Goal: Information Seeking & Learning: Learn about a topic

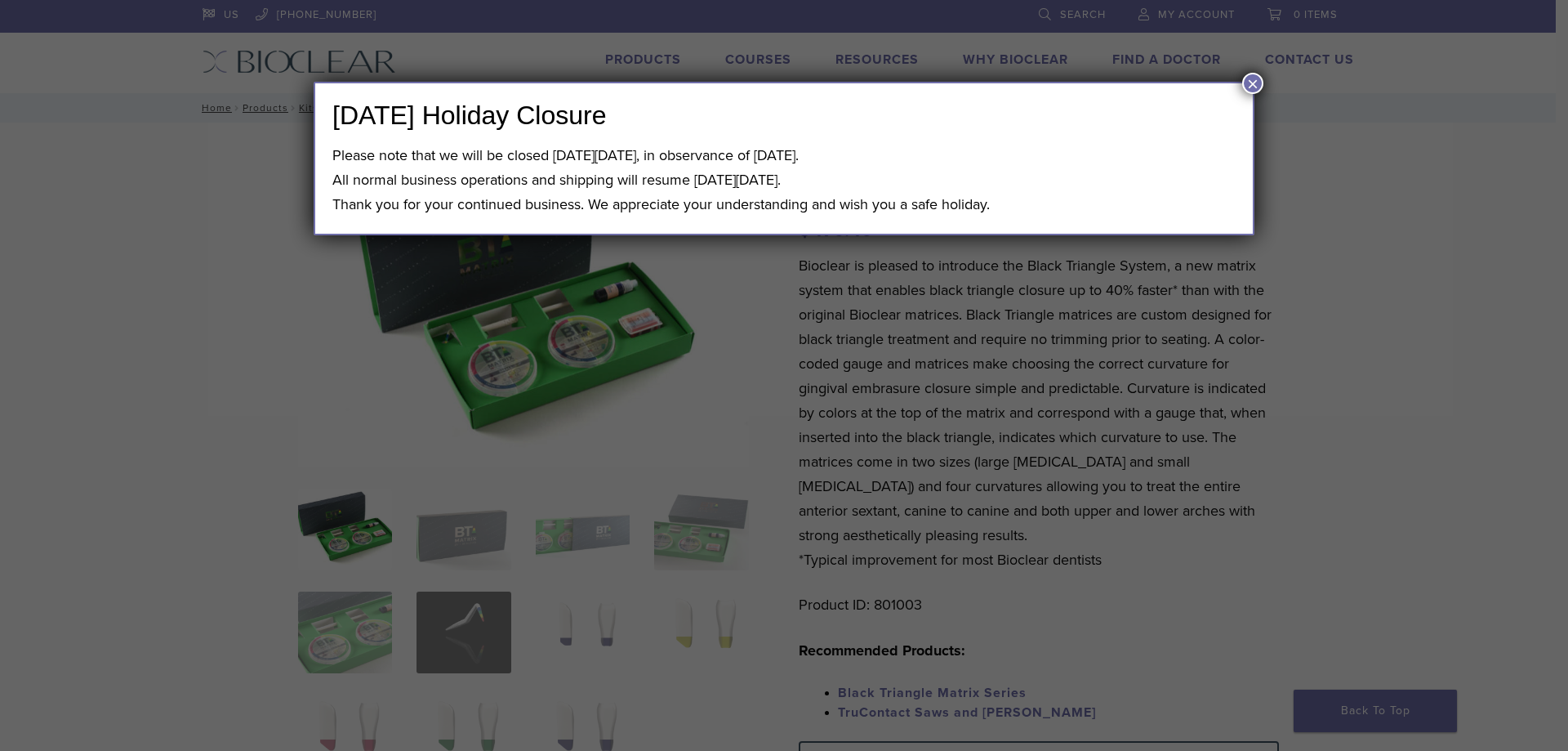
click at [1251, 82] on button "×" at bounding box center [1252, 83] width 21 height 21
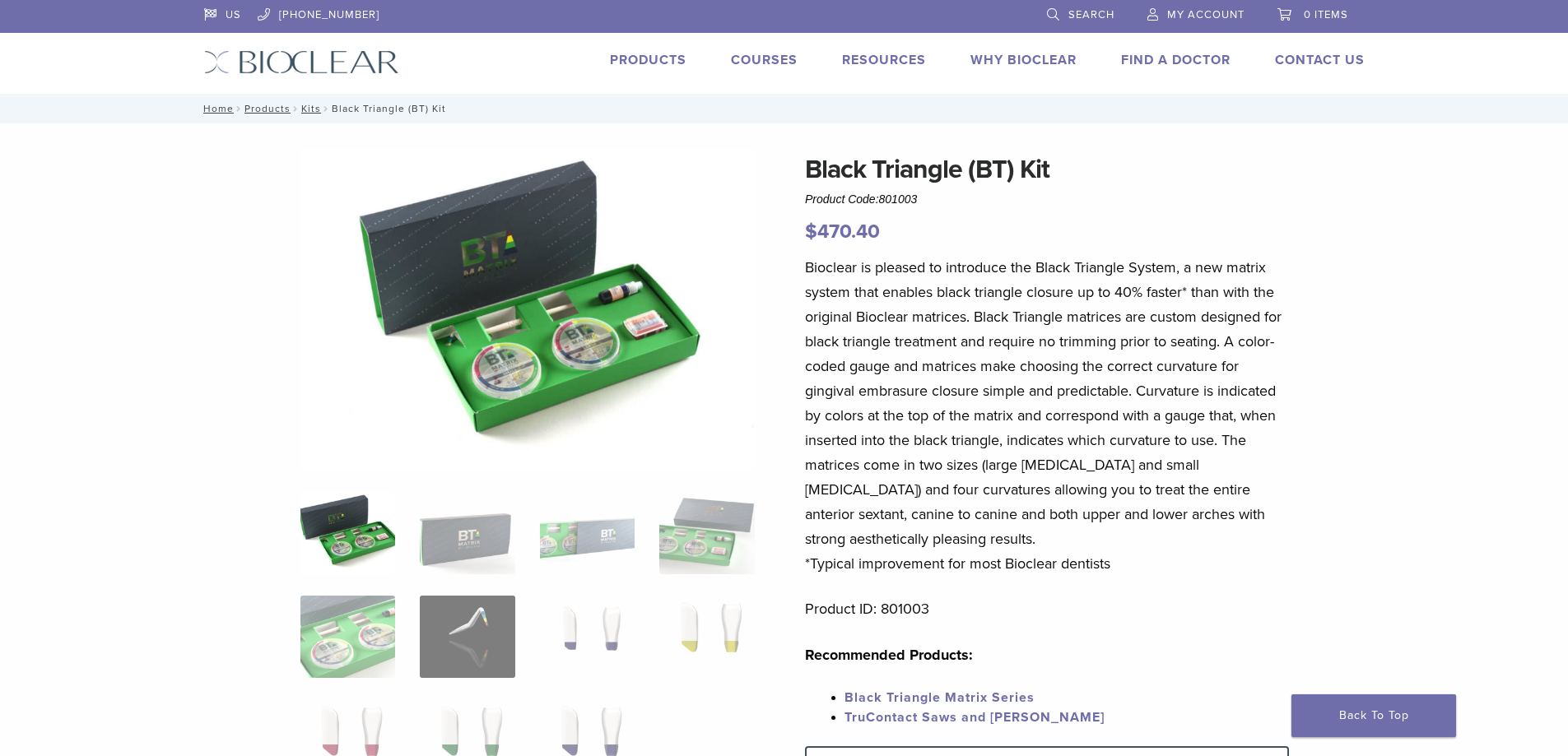
scroll to position [164, 0]
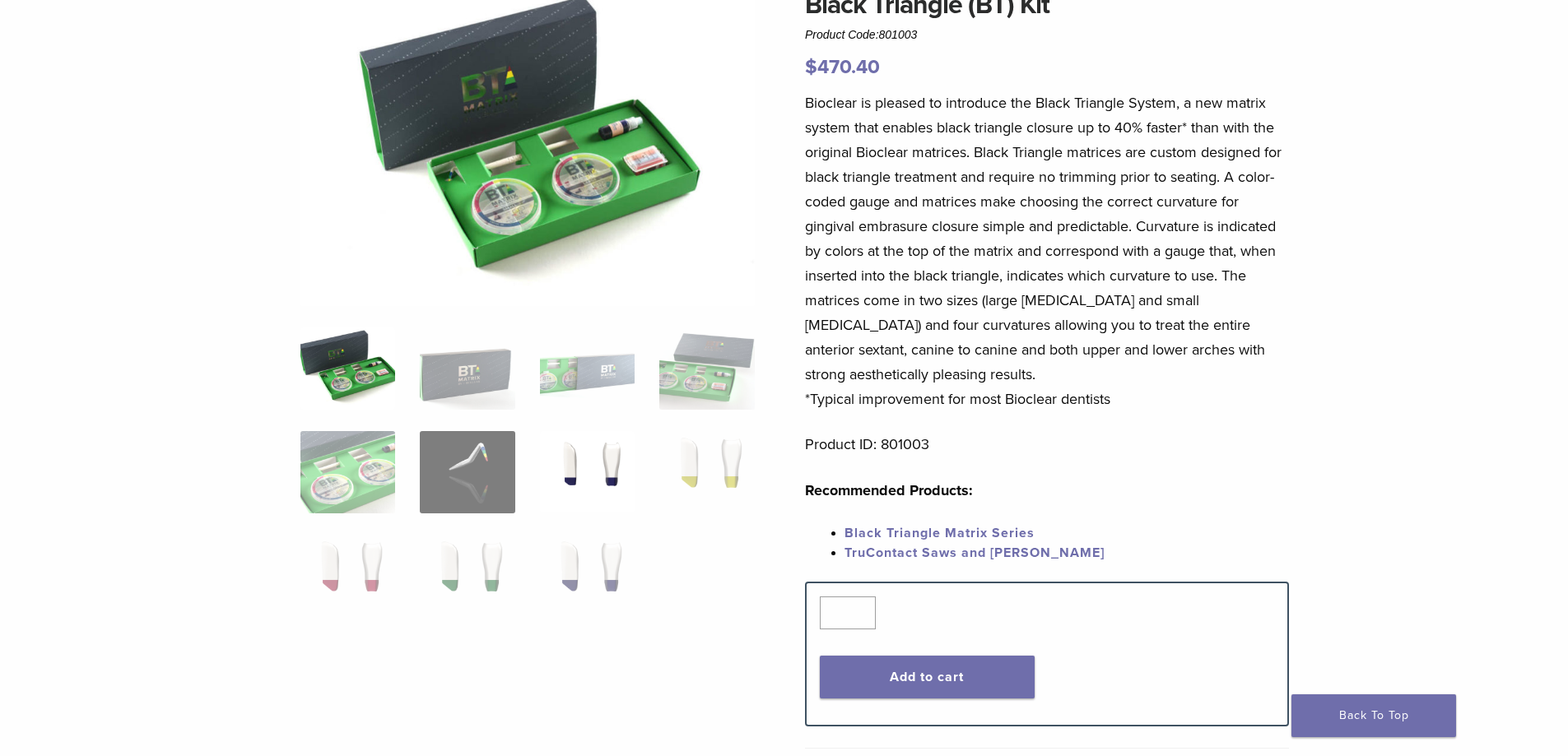
click at [594, 463] on img at bounding box center [587, 472] width 94 height 82
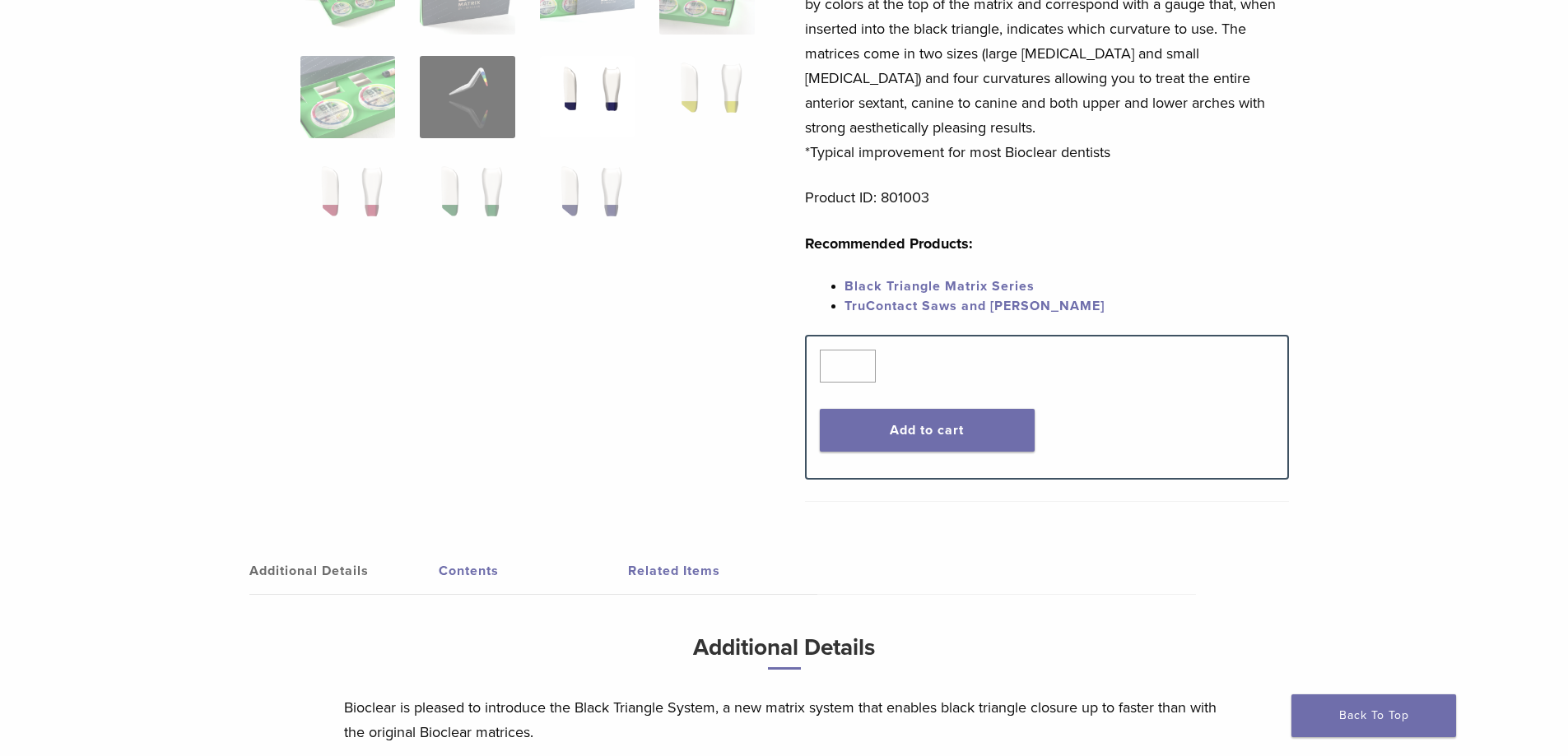
scroll to position [0, 0]
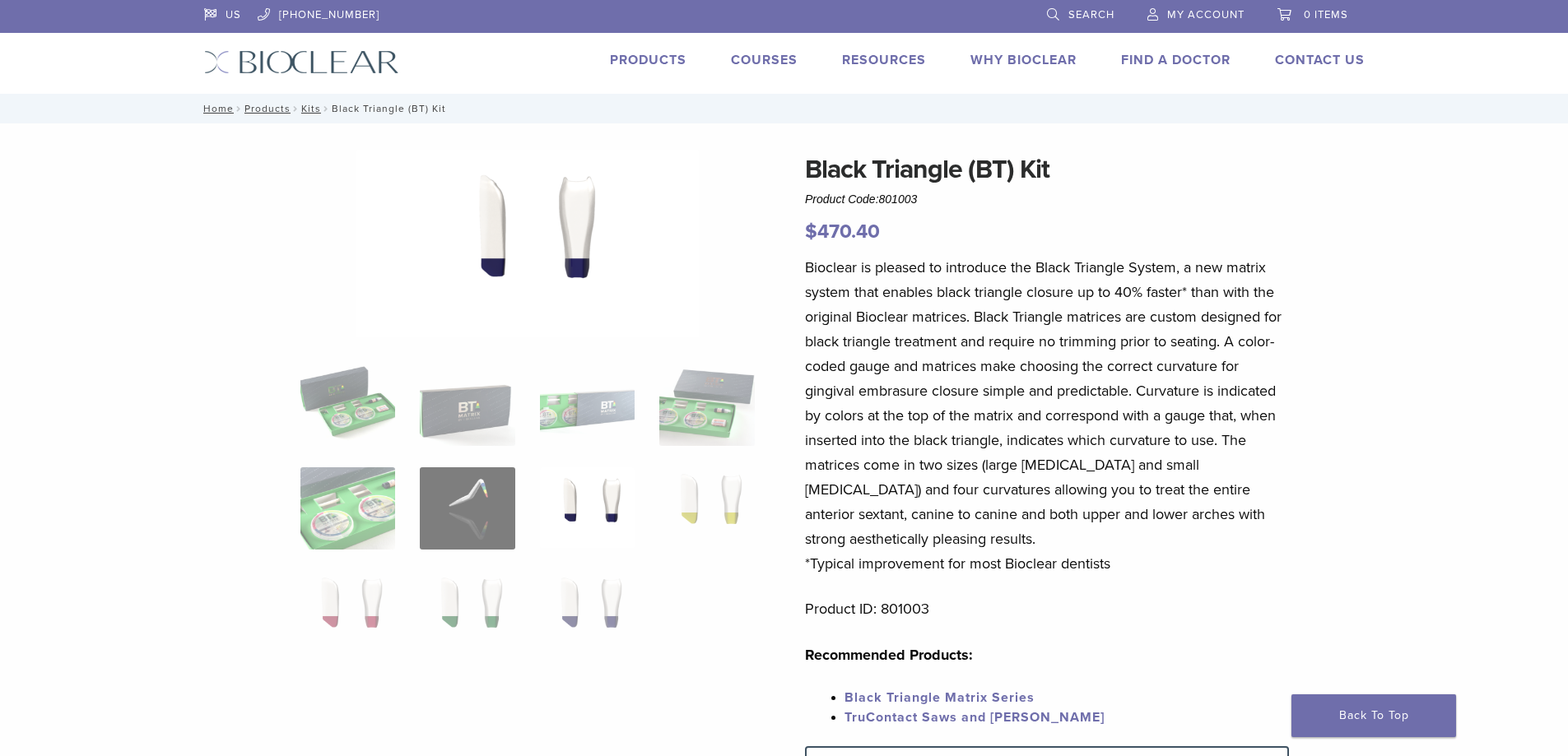
click at [769, 58] on link "Courses" at bounding box center [764, 60] width 66 height 16
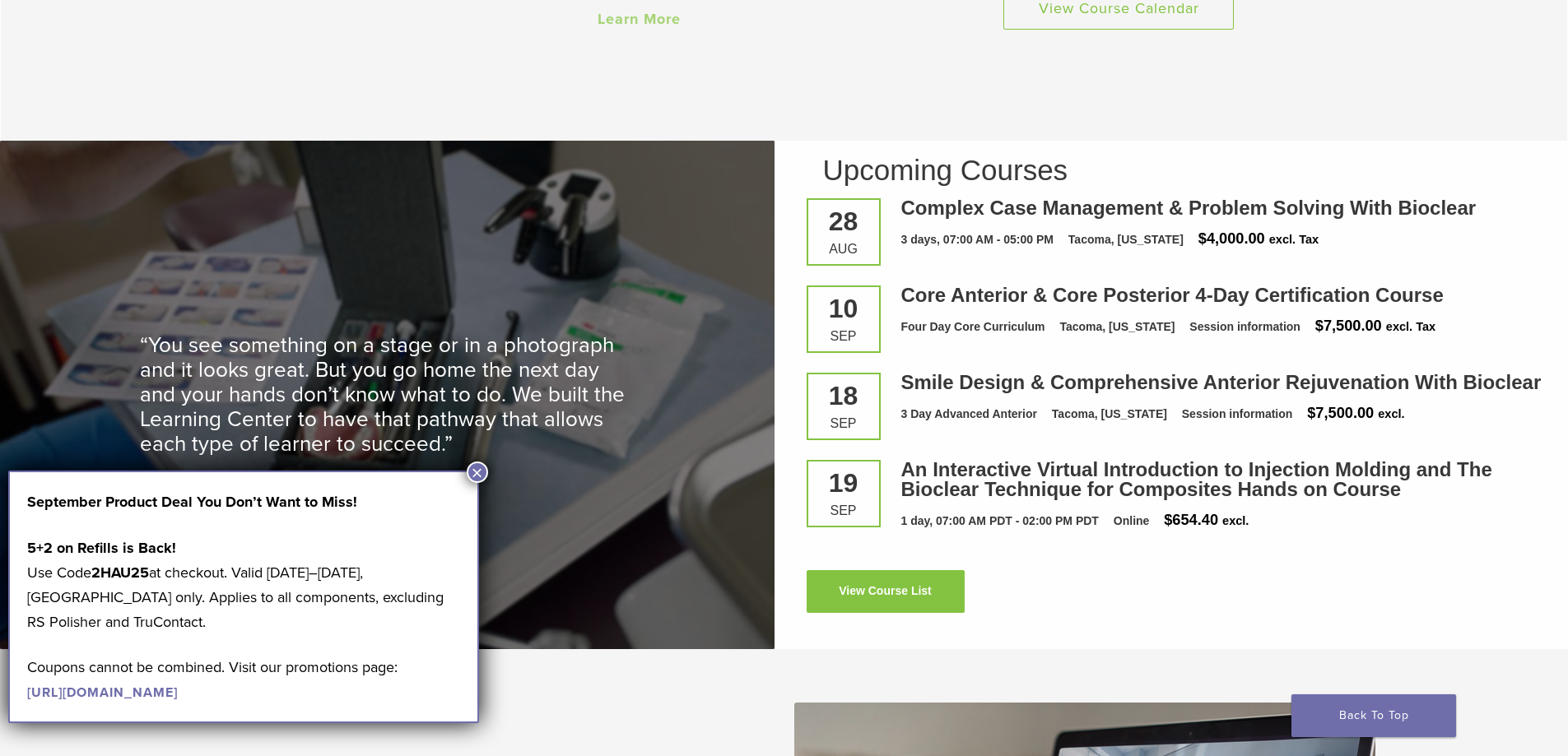
scroll to position [2304, 0]
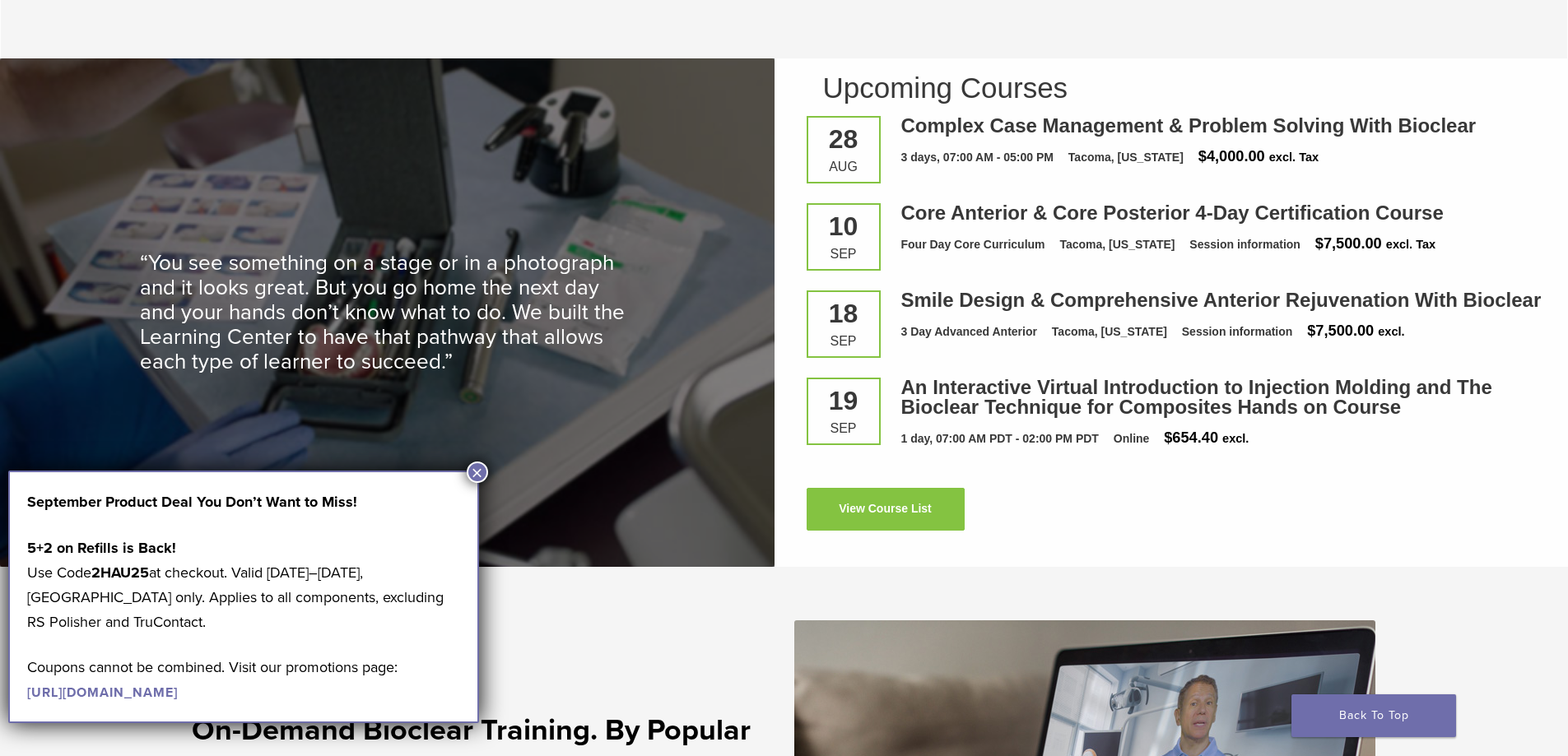
click at [477, 468] on button "×" at bounding box center [477, 472] width 21 height 21
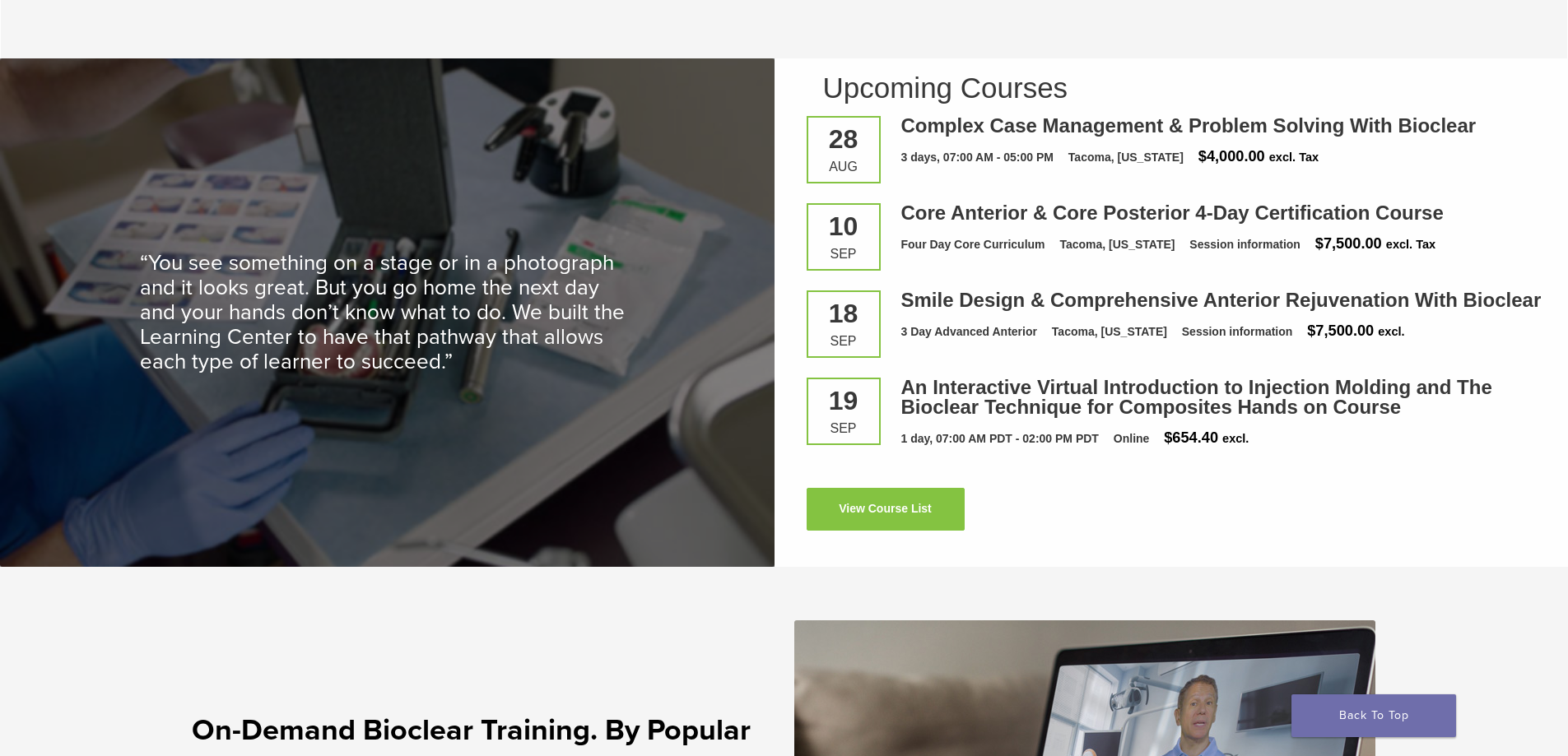
scroll to position [2221, 0]
